Goal: Transaction & Acquisition: Book appointment/travel/reservation

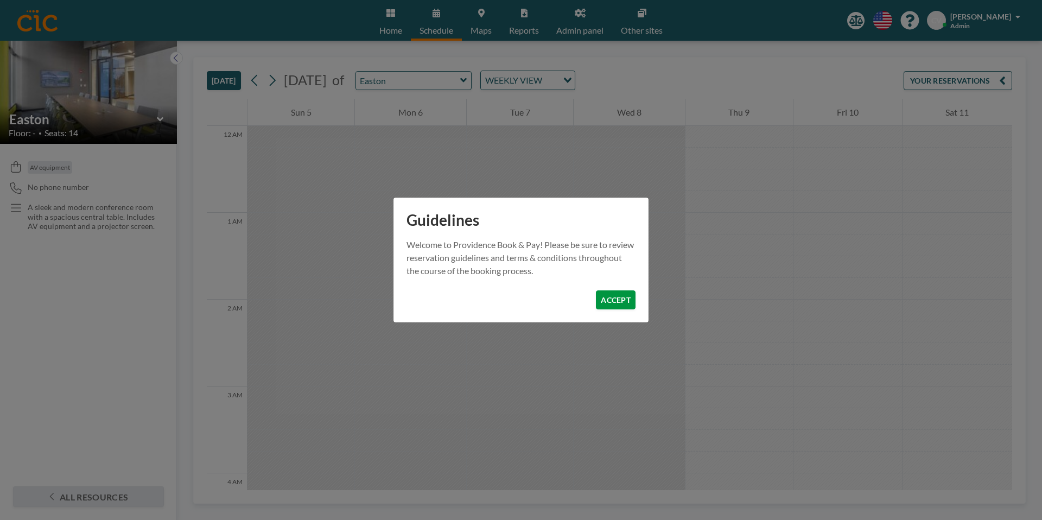
click at [619, 295] on button "ACCEPT" at bounding box center [616, 299] width 40 height 19
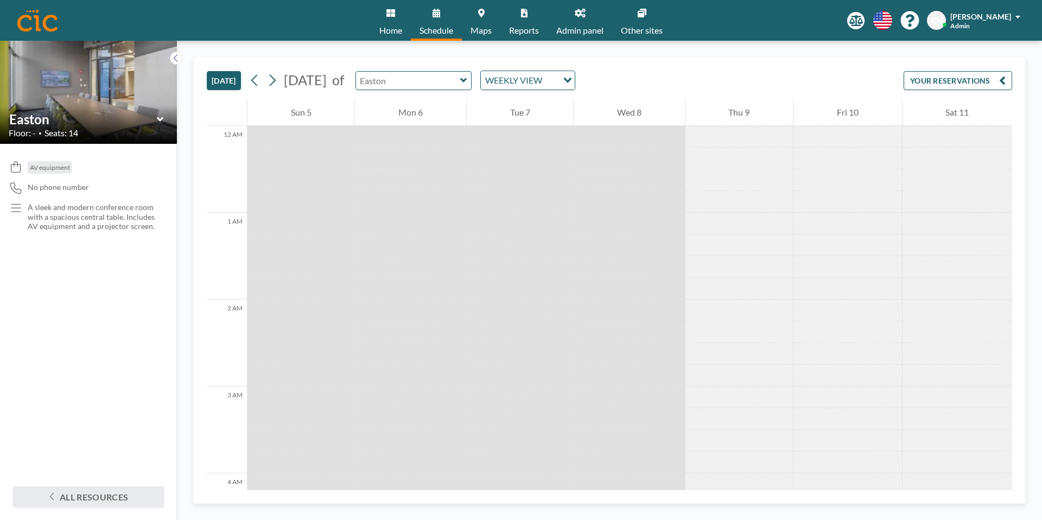
click at [456, 75] on input "text" at bounding box center [408, 81] width 104 height 18
type input "Peabody"
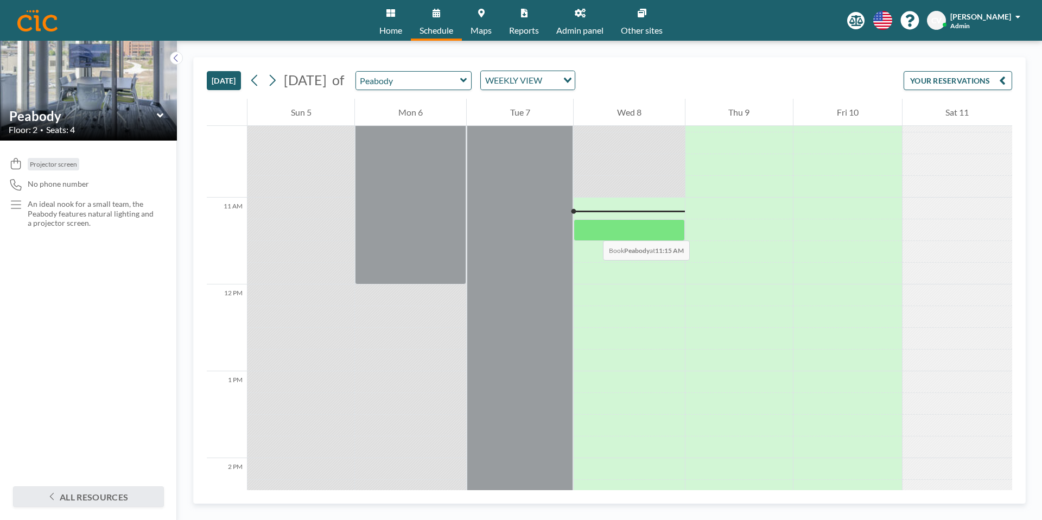
scroll to position [887, 0]
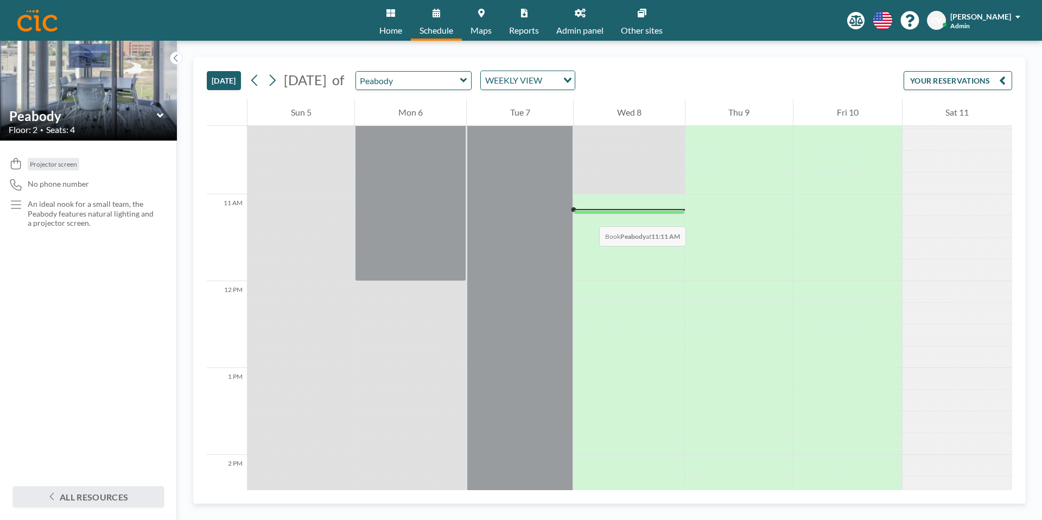
click at [588, 215] on div at bounding box center [629, 205] width 111 height 22
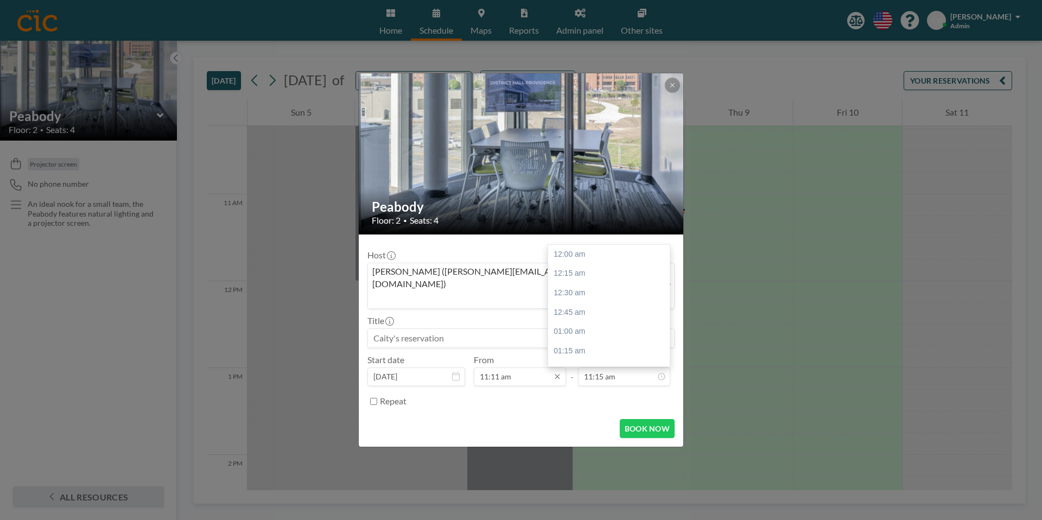
scroll to position [870, 0]
click at [498, 367] on input "11:11 am" at bounding box center [520, 376] width 92 height 18
drag, startPoint x: 505, startPoint y: 240, endPoint x: 478, endPoint y: 304, distance: 68.9
click at [505, 245] on div "11:15 am" at bounding box center [535, 255] width 122 height 20
type input "11:15 am"
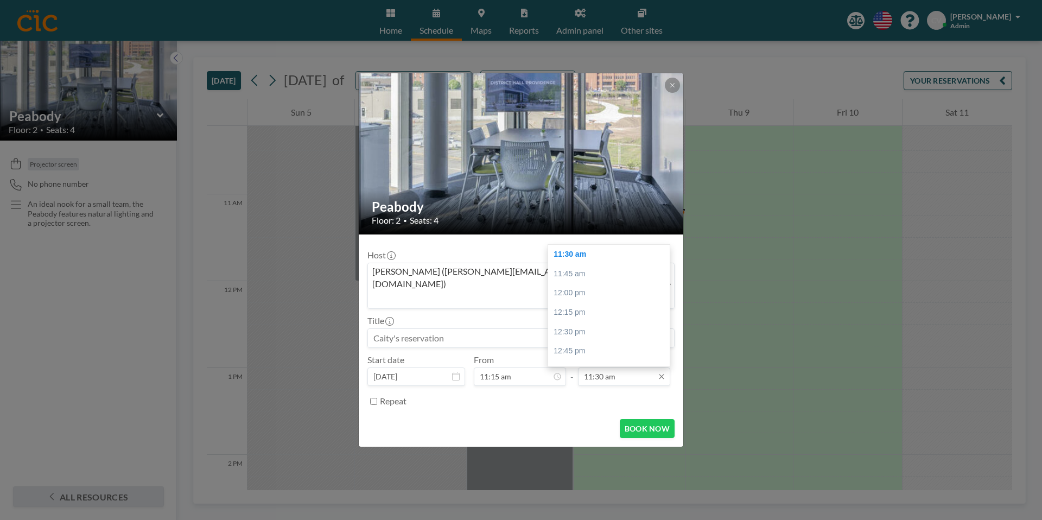
click at [637, 367] on input "11:30 am" at bounding box center [624, 376] width 92 height 18
click at [579, 261] on div "05:00 pm" at bounding box center [609, 271] width 122 height 20
type input "05:00 pm"
click at [484, 329] on input at bounding box center [521, 338] width 306 height 18
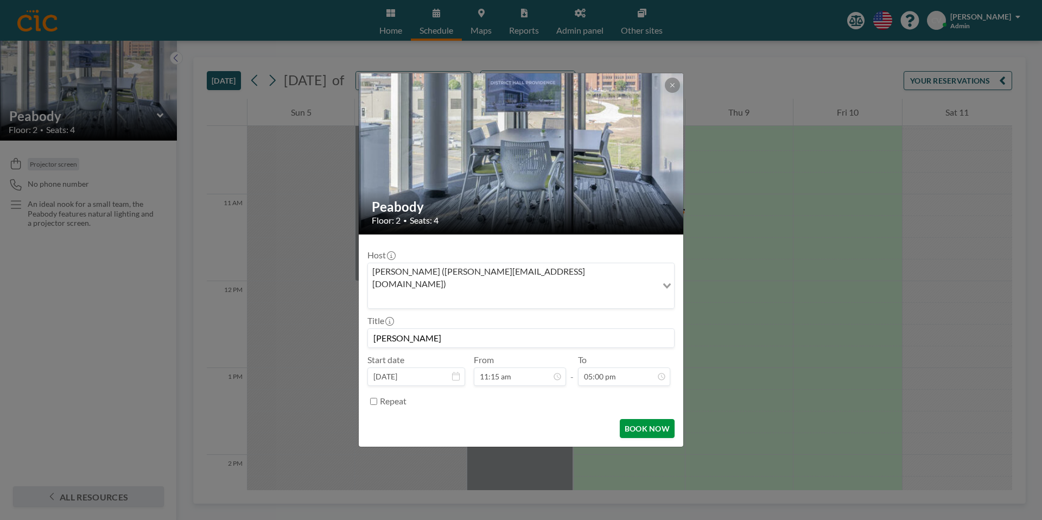
type input "[PERSON_NAME]"
click at [647, 419] on button "BOOK NOW" at bounding box center [647, 428] width 55 height 19
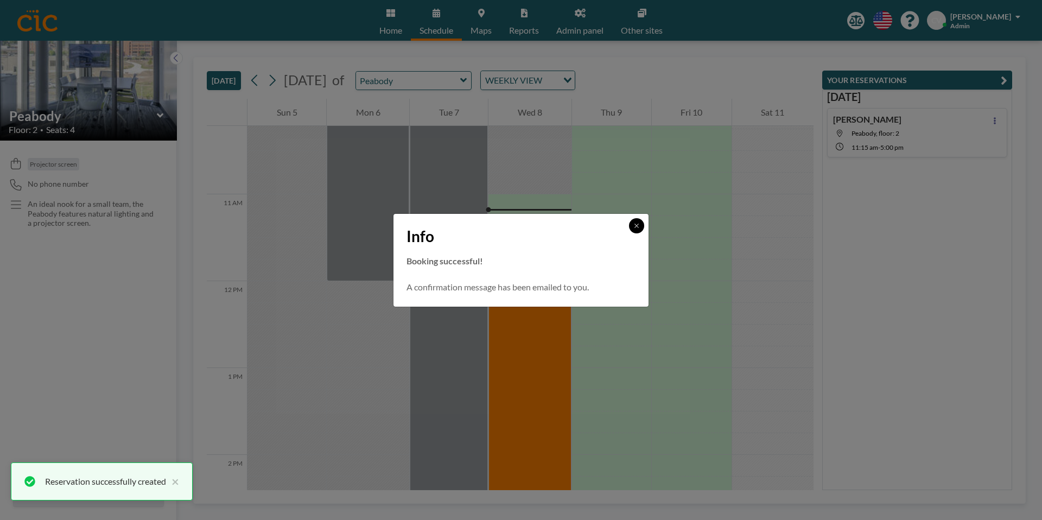
click at [639, 229] on button at bounding box center [636, 225] width 15 height 15
